Goal: Task Accomplishment & Management: Complete application form

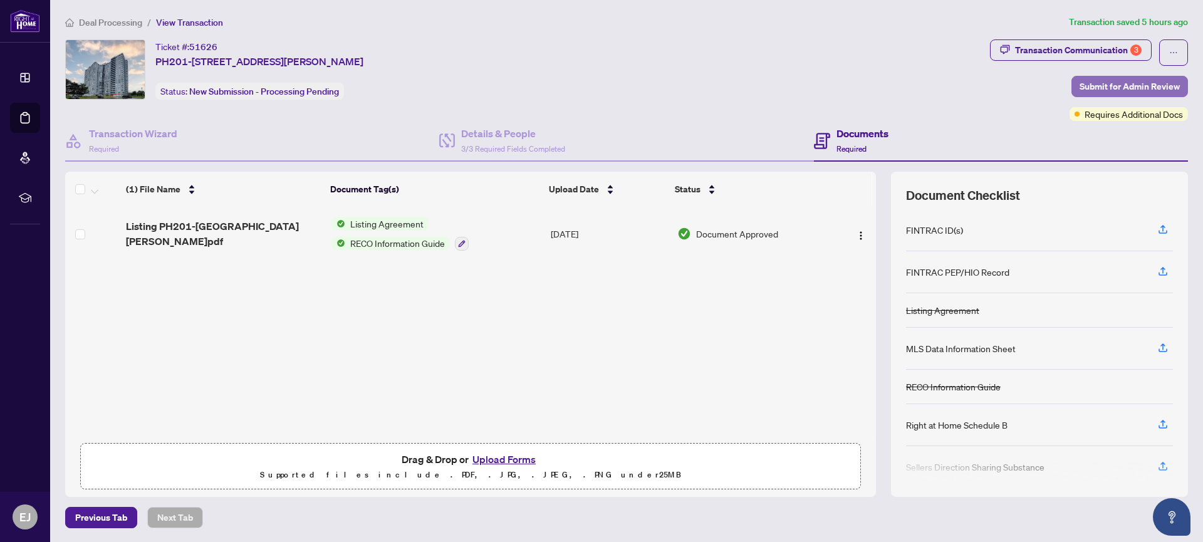
click at [1108, 85] on span "Submit for Admin Review" at bounding box center [1130, 86] width 100 height 20
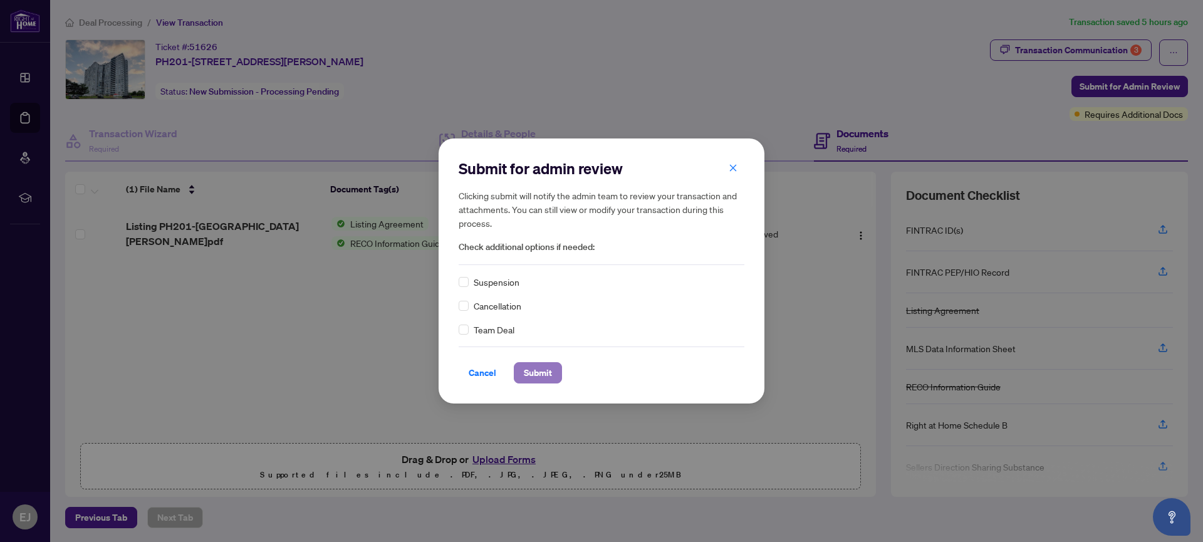
click at [536, 375] on span "Submit" at bounding box center [538, 373] width 28 height 20
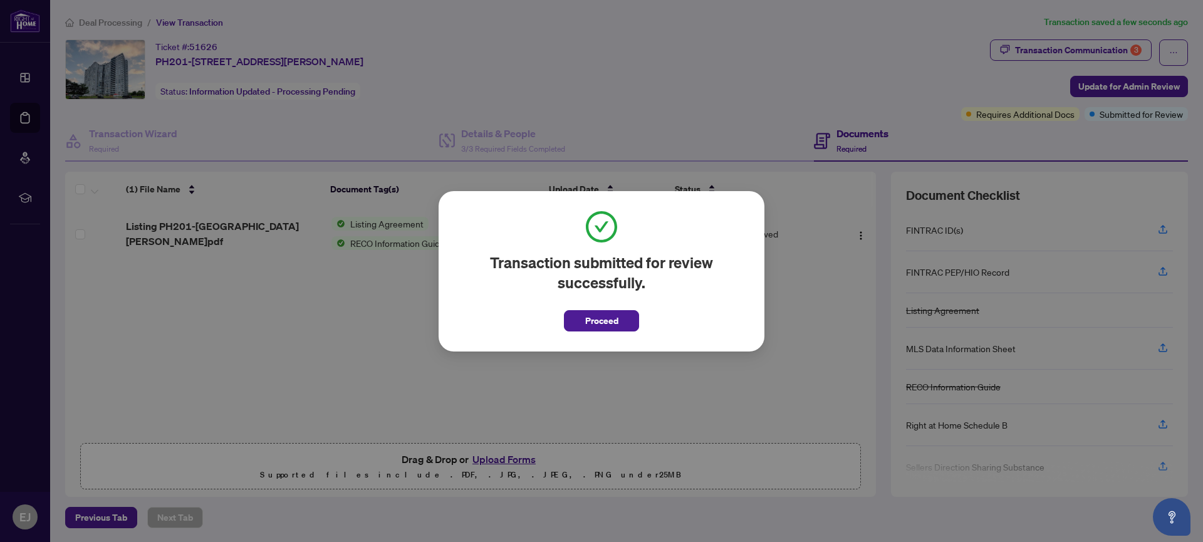
click at [626, 322] on button "Proceed" at bounding box center [601, 320] width 75 height 21
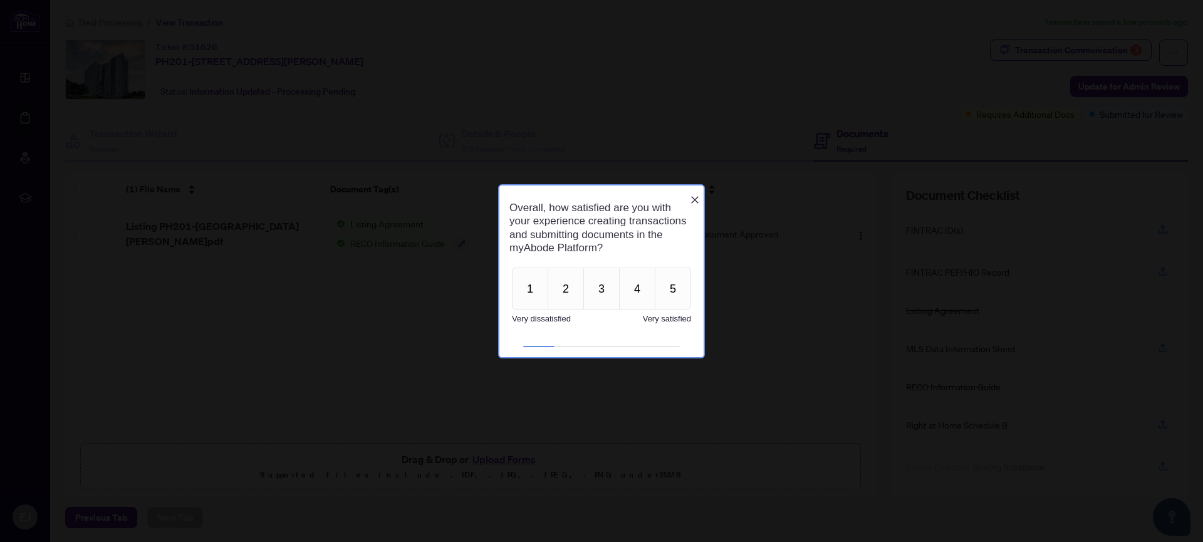
click at [692, 195] on icon "Close button" at bounding box center [695, 200] width 10 height 10
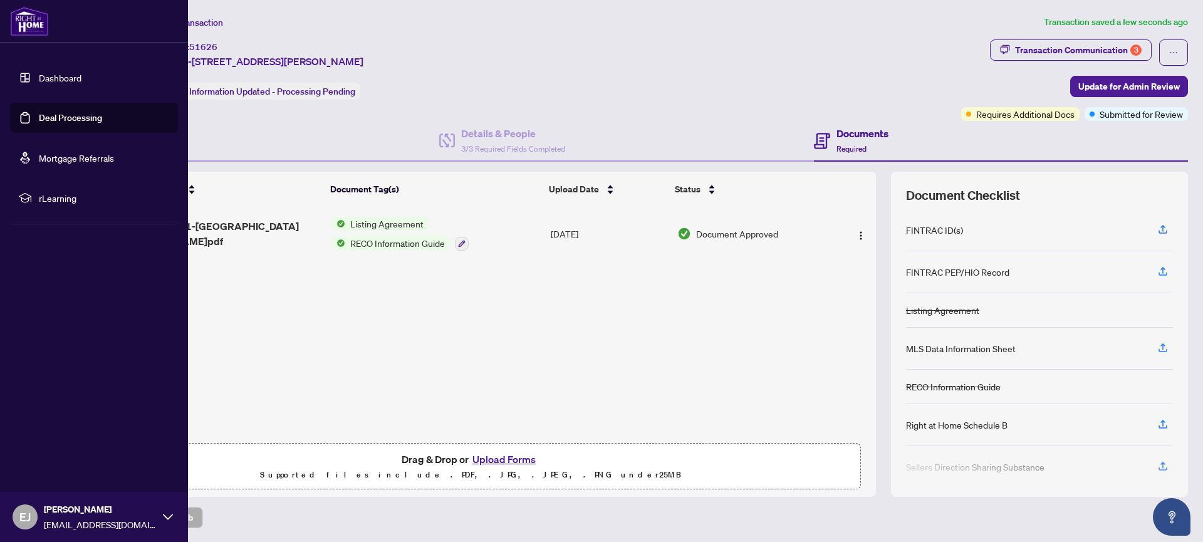
click at [39, 120] on link "Deal Processing" at bounding box center [70, 117] width 63 height 11
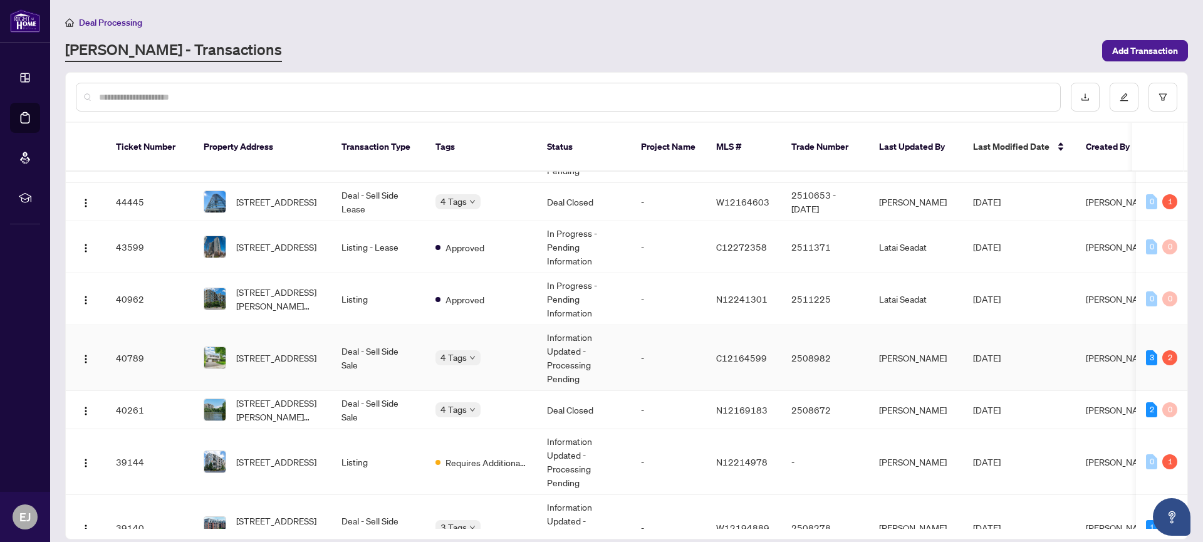
scroll to position [711, 0]
click at [340, 341] on td "Deal - Sell Side Sale" at bounding box center [379, 356] width 94 height 66
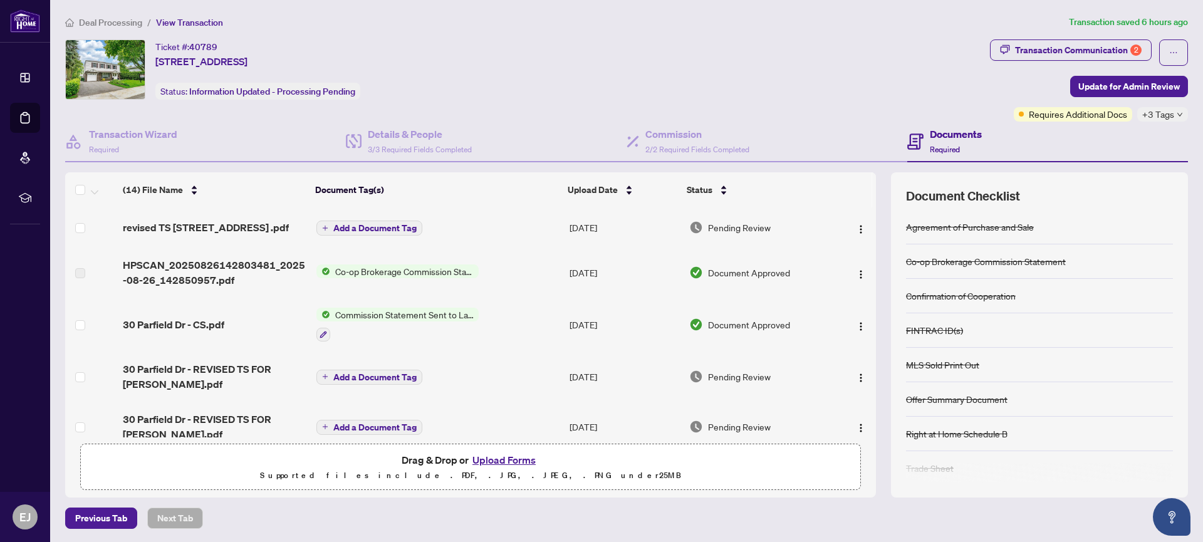
click at [496, 459] on button "Upload Forms" at bounding box center [504, 460] width 71 height 16
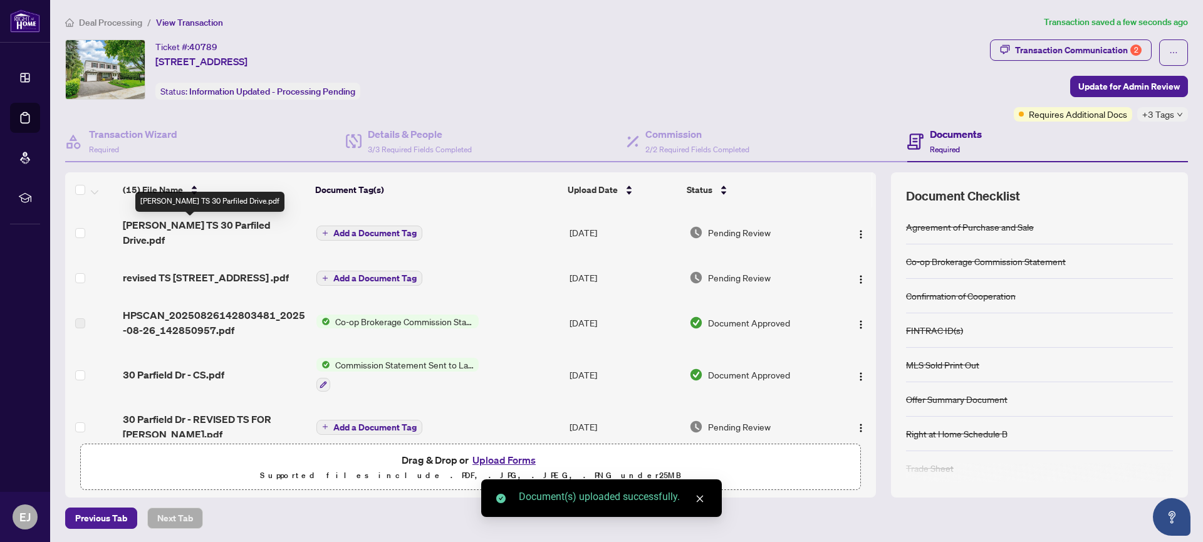
click at [222, 224] on span "[PERSON_NAME] TS 30 Parfiled Drive.pdf" at bounding box center [215, 232] width 184 height 30
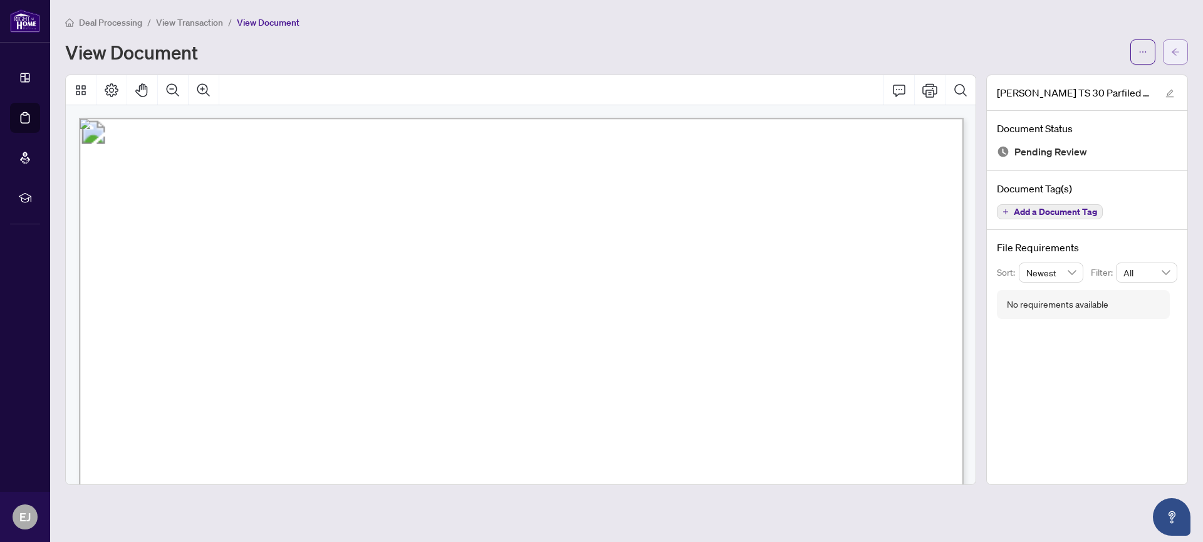
click at [1171, 51] on icon "arrow-left" at bounding box center [1175, 52] width 9 height 9
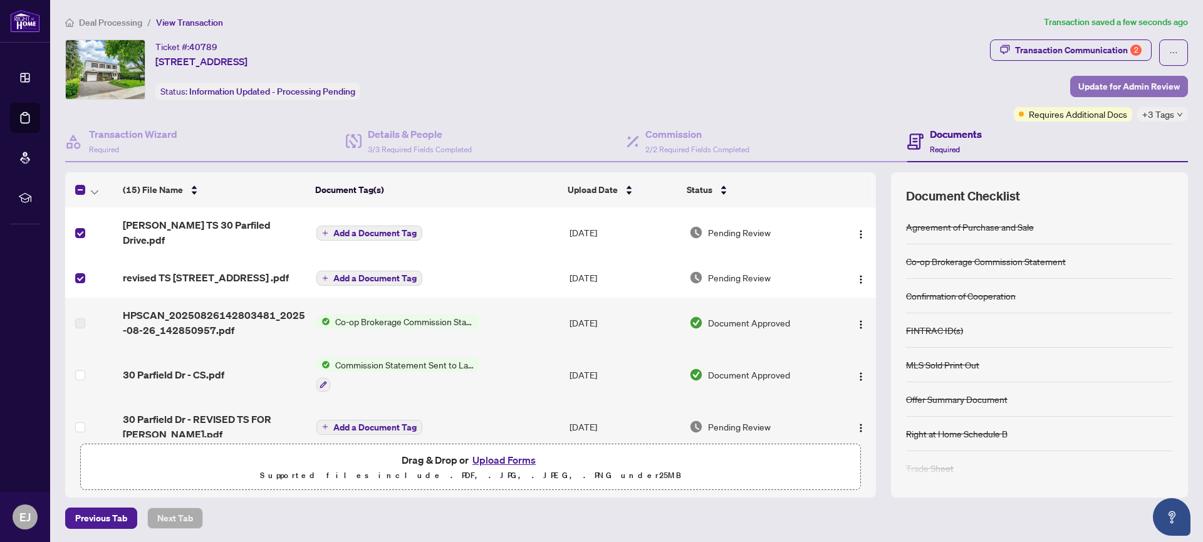
click at [1126, 85] on span "Update for Admin Review" at bounding box center [1130, 86] width 102 height 20
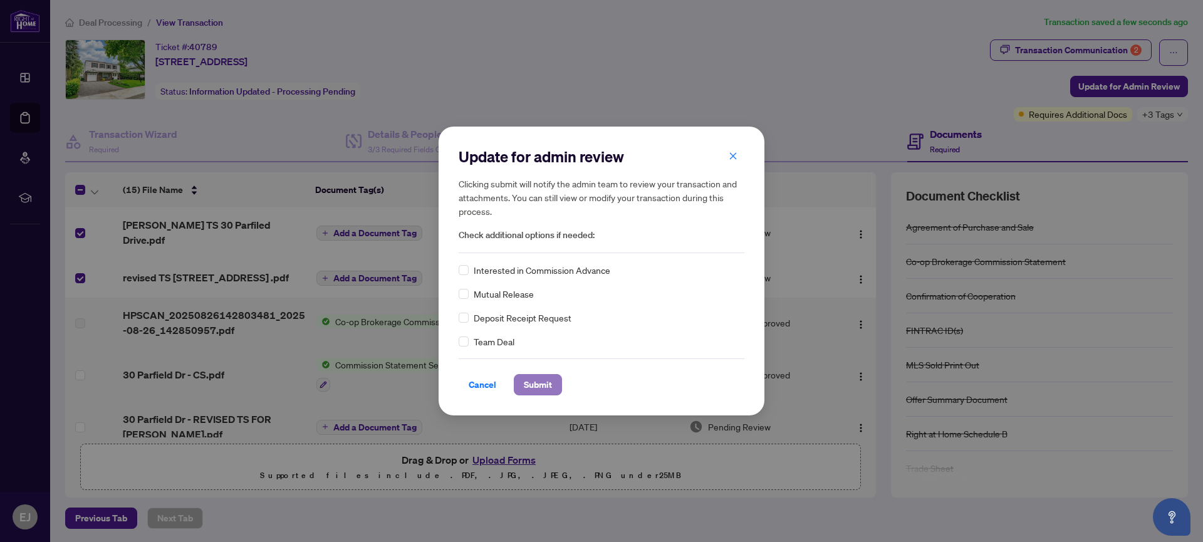
click at [537, 384] on span "Submit" at bounding box center [538, 385] width 28 height 20
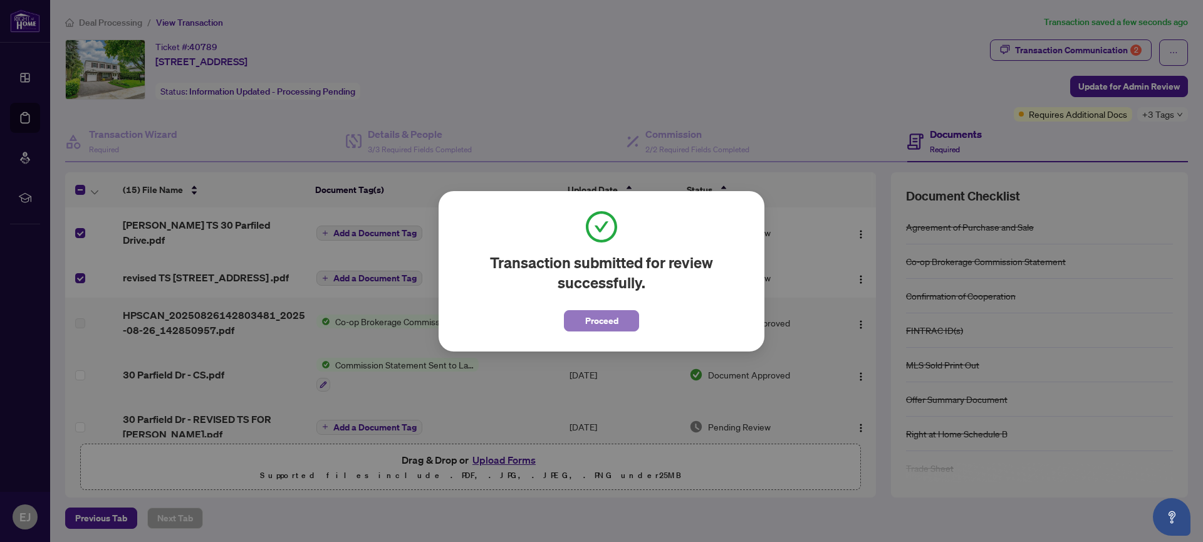
click at [594, 323] on span "Proceed" at bounding box center [601, 321] width 33 height 20
